Goal: Task Accomplishment & Management: Manage account settings

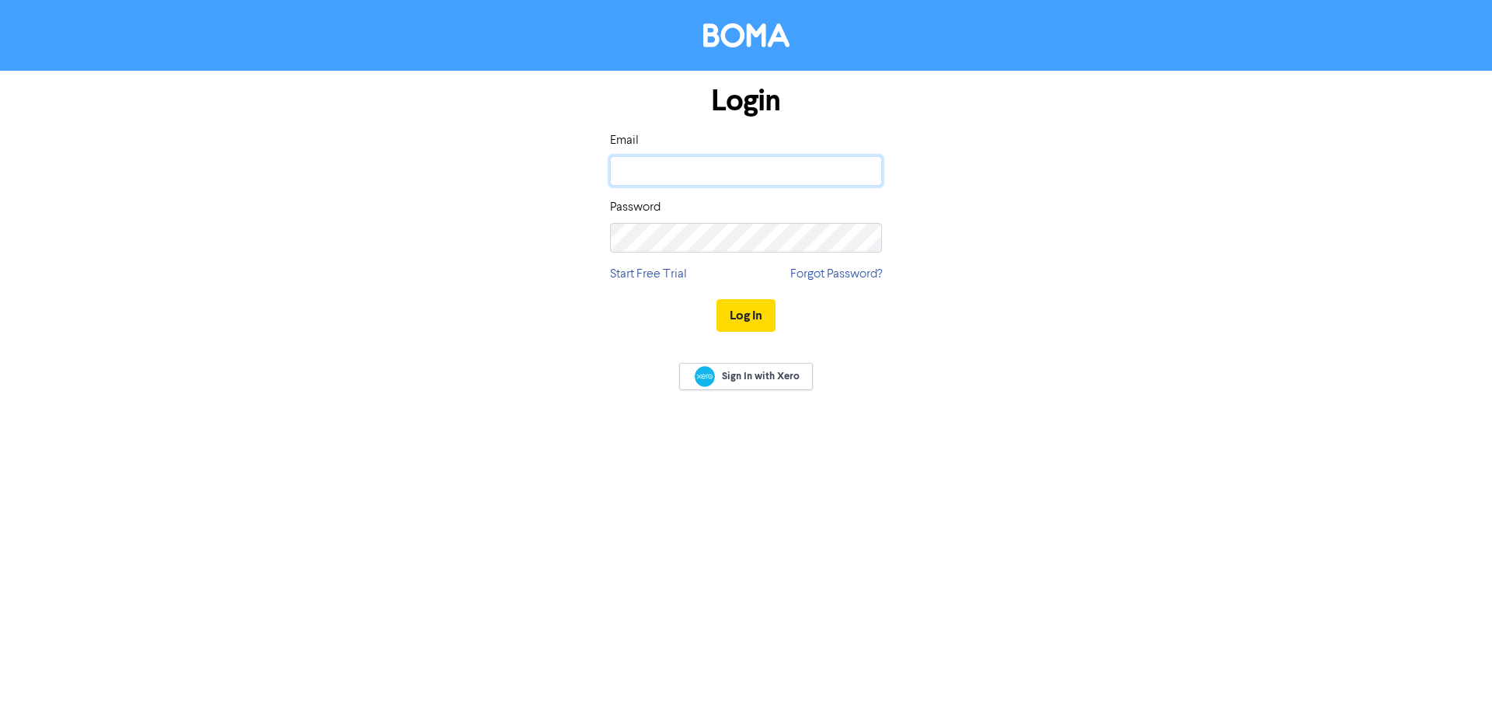
type input "[PERSON_NAME][EMAIL_ADDRESS][DOMAIN_NAME]"
click at [754, 324] on button "Log In" at bounding box center [746, 315] width 59 height 33
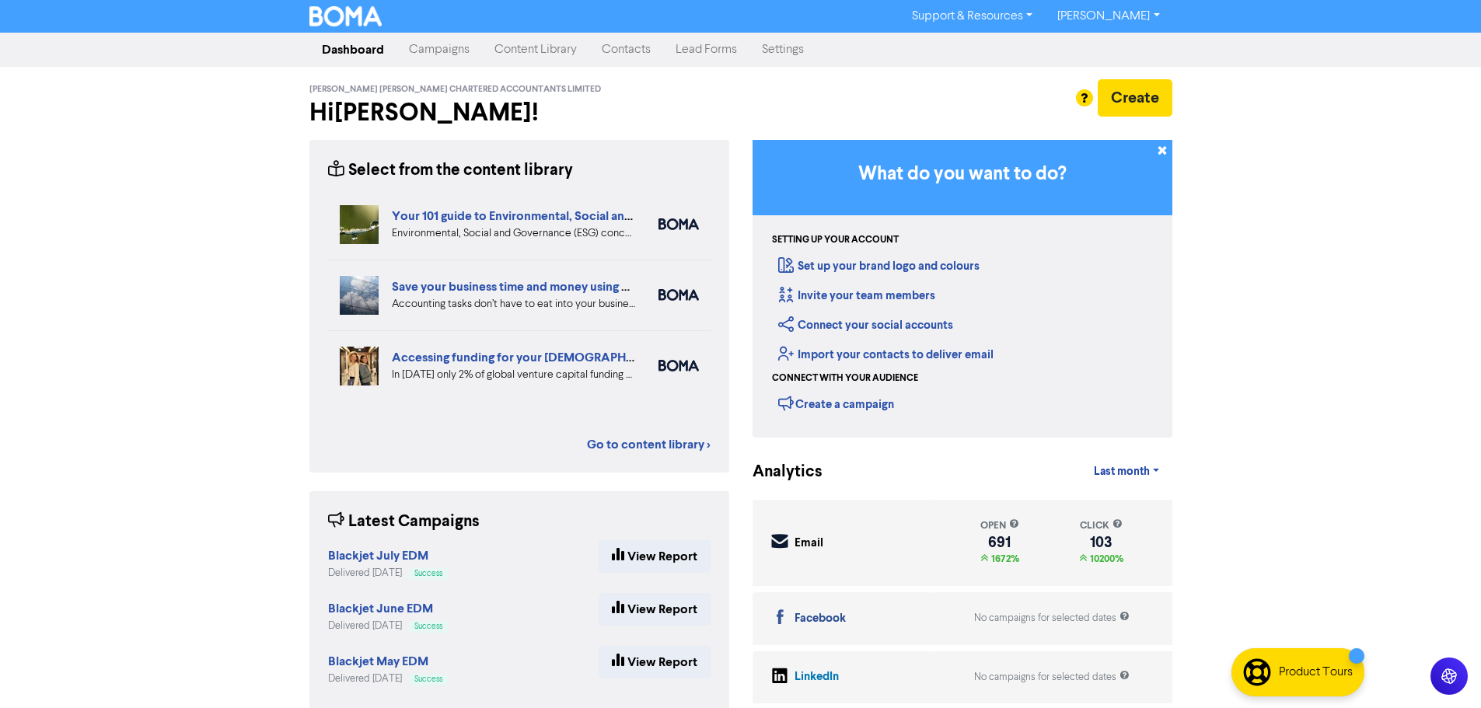
click at [417, 50] on link "Campaigns" at bounding box center [438, 49] width 85 height 31
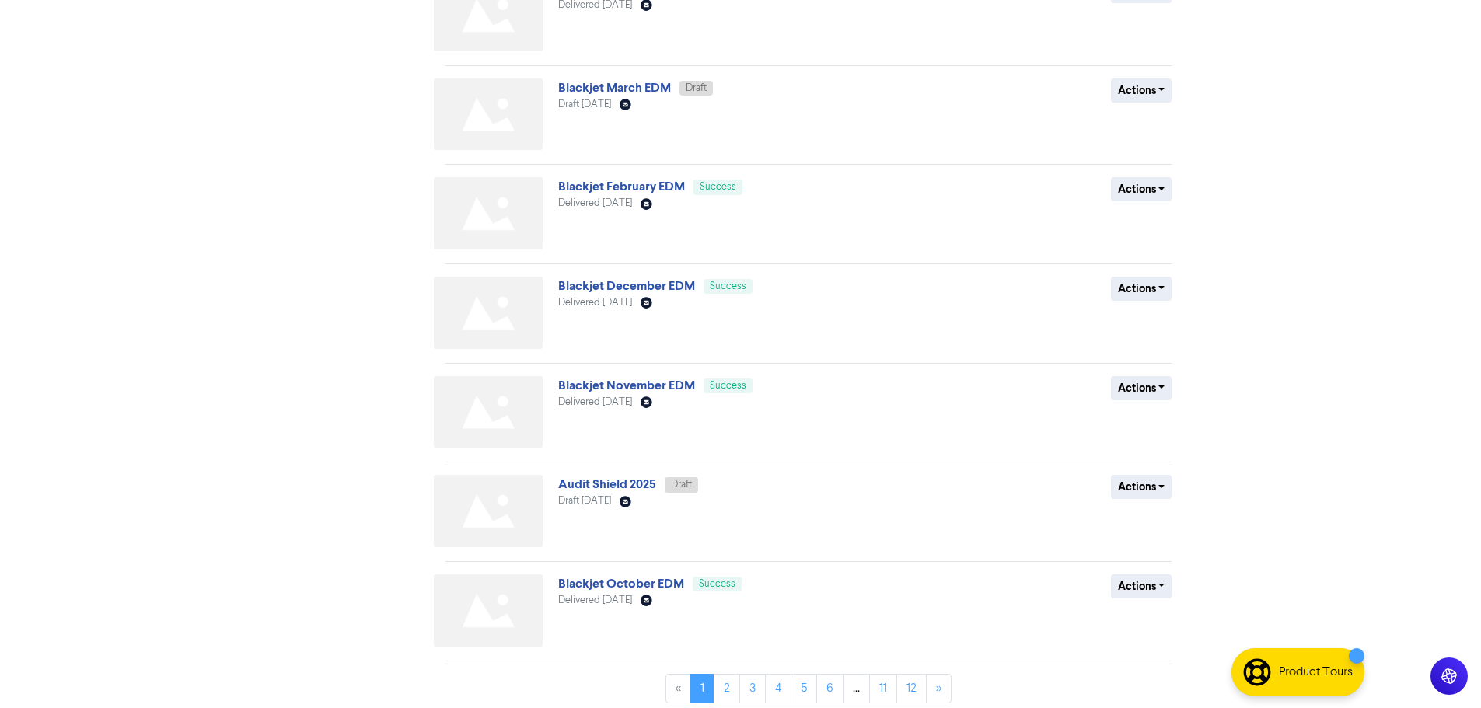
scroll to position [454, 0]
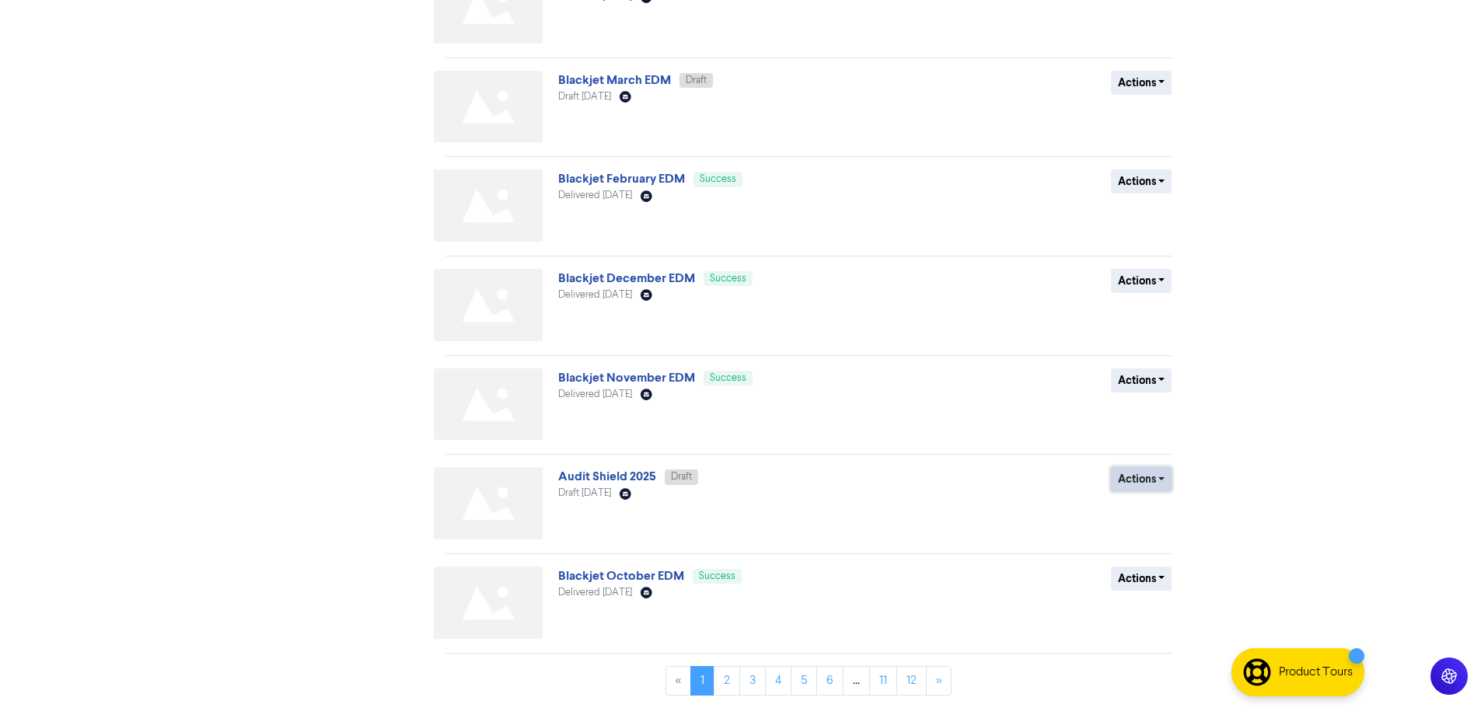
click at [1160, 487] on button "Actions" at bounding box center [1141, 479] width 61 height 24
click at [615, 477] on link "Audit Shield 2025" at bounding box center [607, 477] width 98 height 16
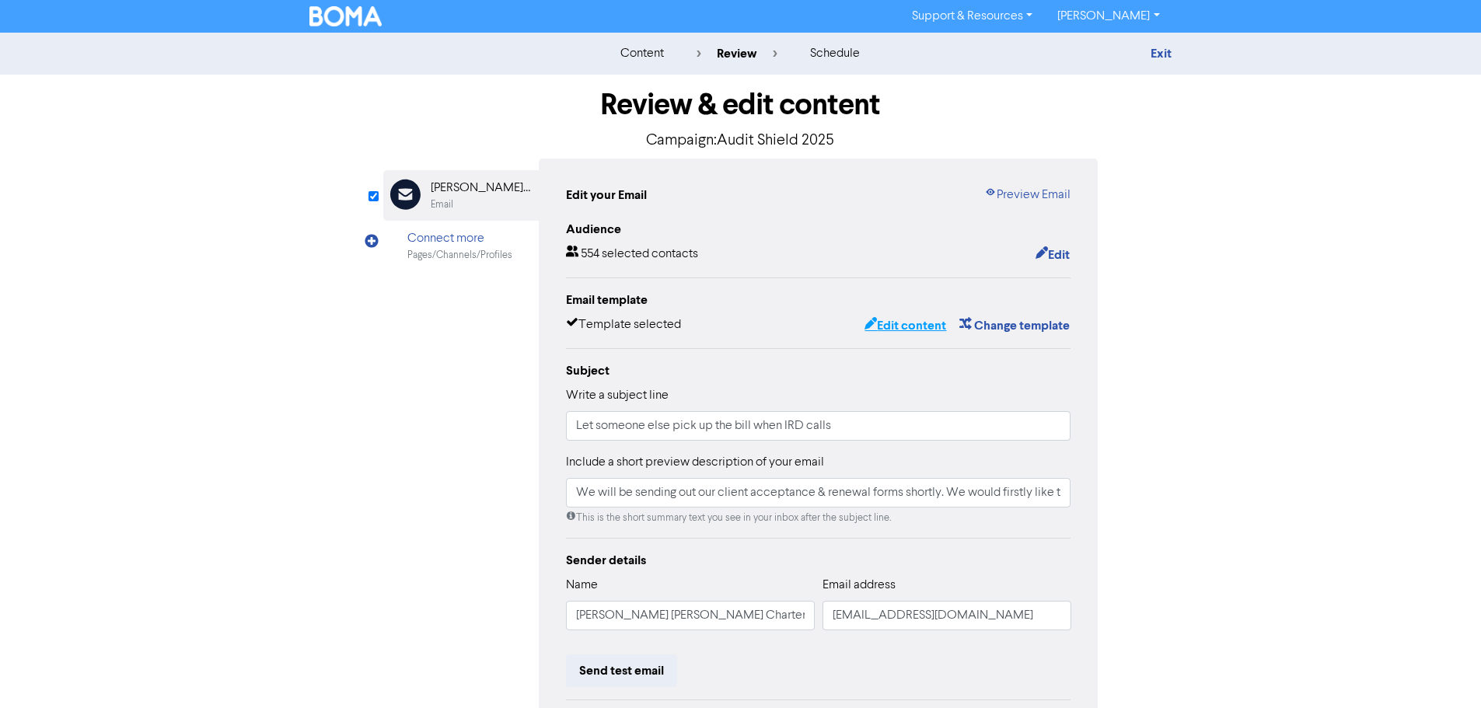
click at [912, 334] on button "Edit content" at bounding box center [904, 326] width 83 height 20
